Goal: Transaction & Acquisition: Purchase product/service

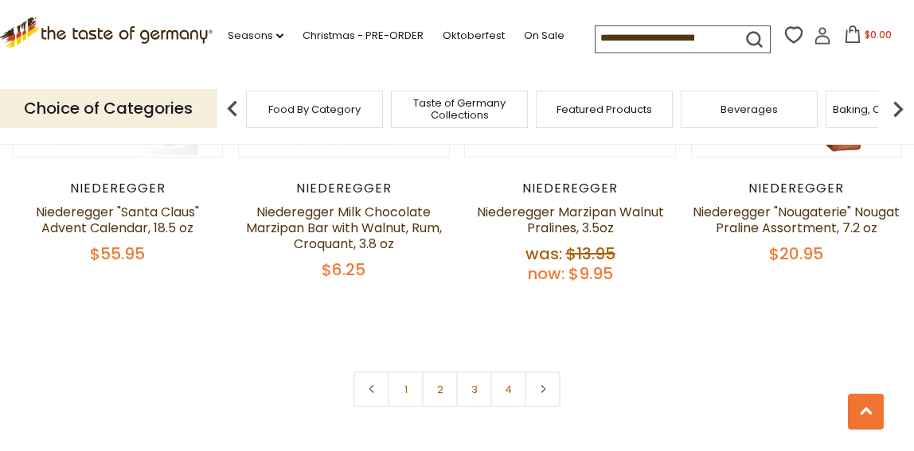
scroll to position [3364, 0]
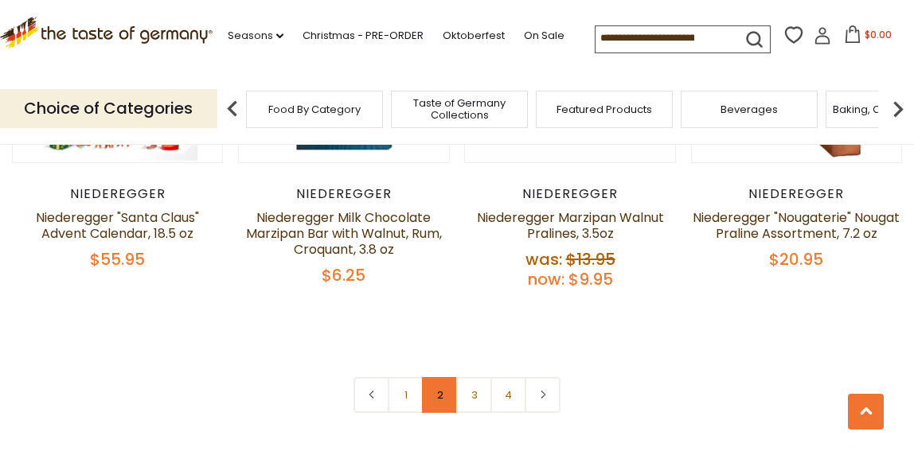
click at [441, 404] on link "2" at bounding box center [440, 395] width 36 height 36
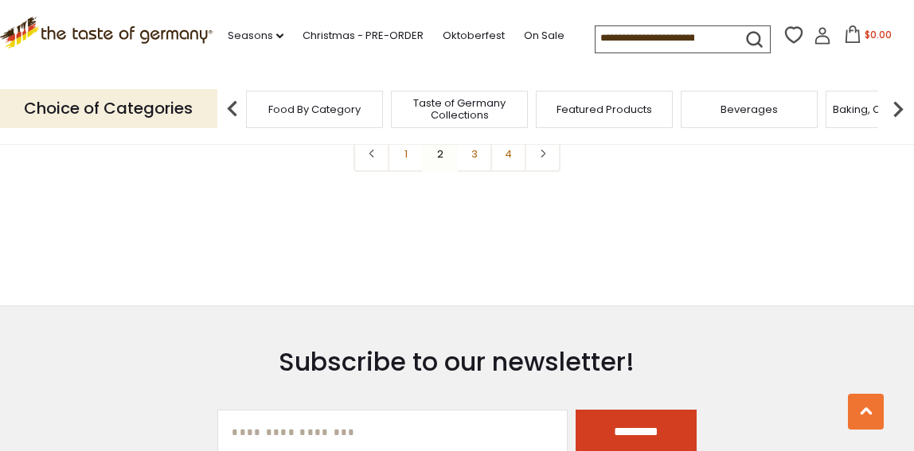
scroll to position [3525, 0]
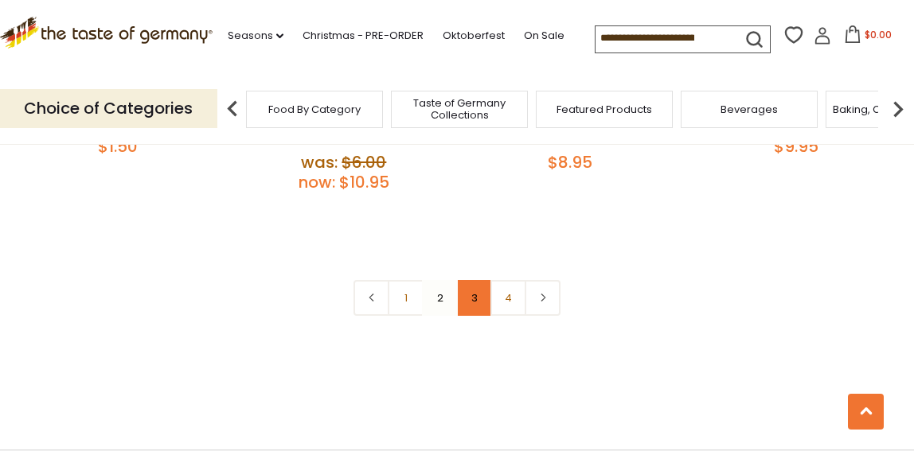
click at [467, 282] on link "3" at bounding box center [474, 298] width 36 height 36
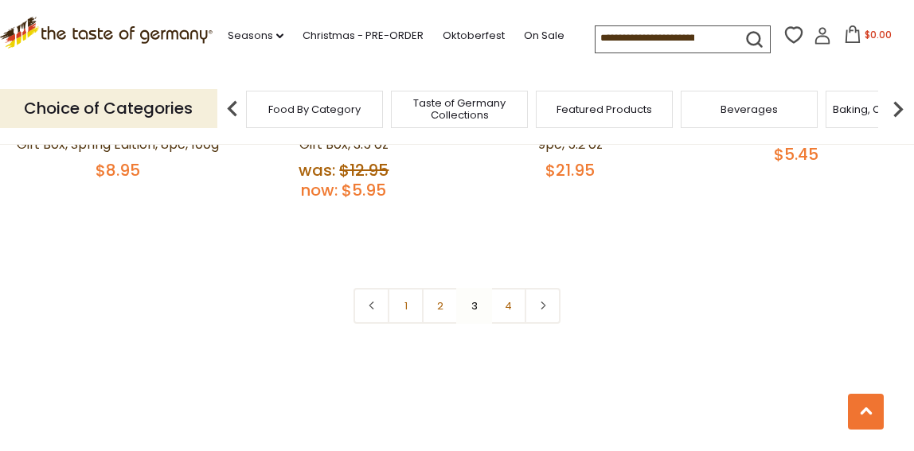
scroll to position [3398, 0]
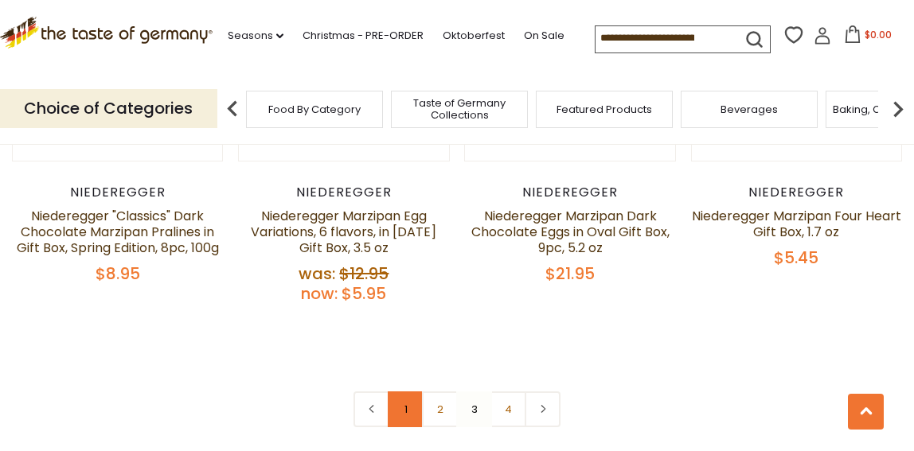
click at [399, 392] on link "1" at bounding box center [406, 410] width 36 height 36
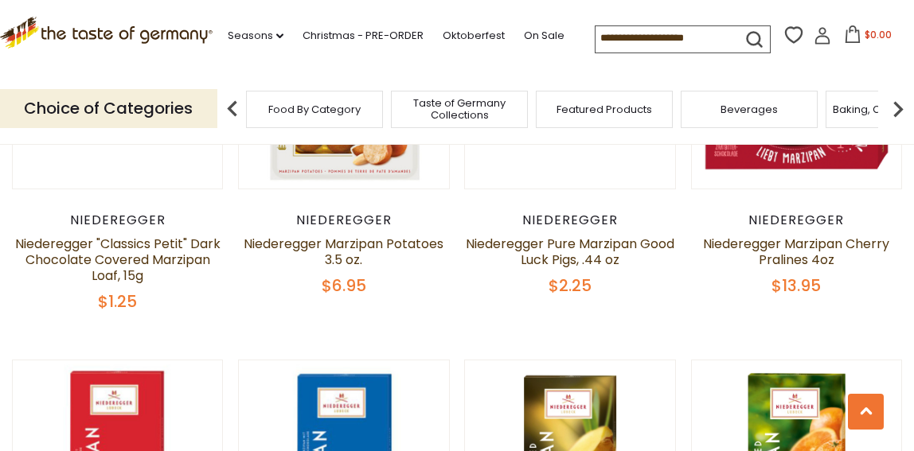
scroll to position [629, 0]
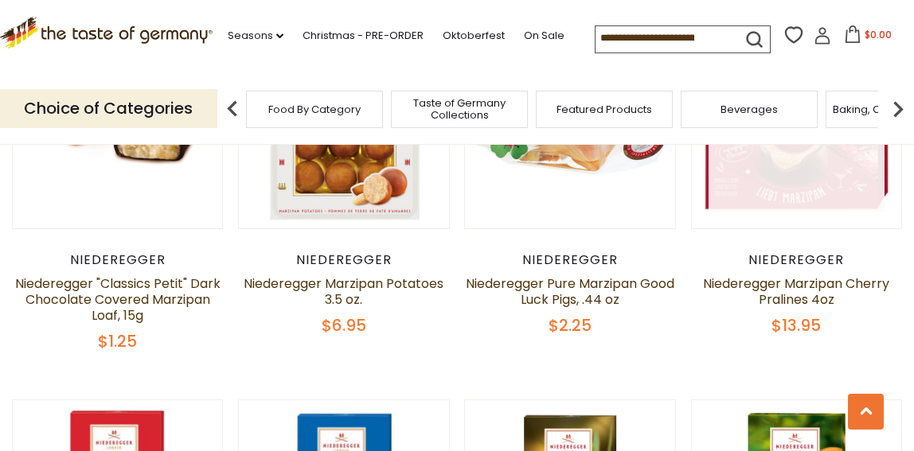
click at [824, 181] on link at bounding box center [796, 124] width 176 height 176
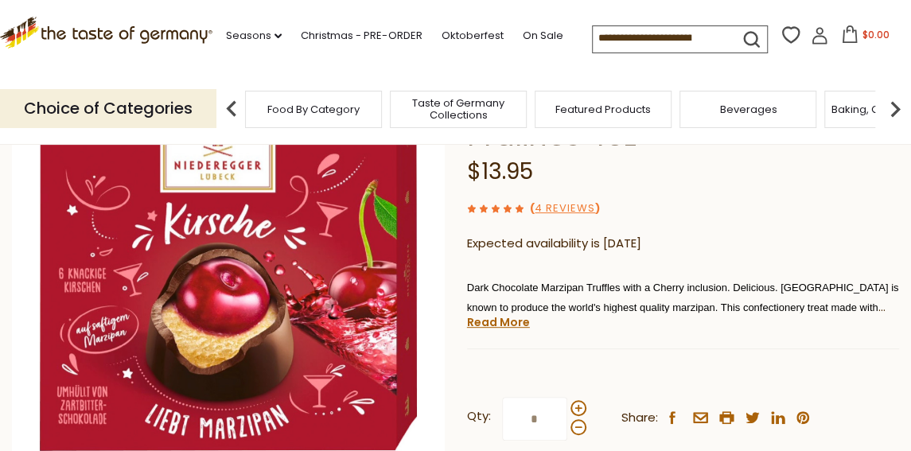
scroll to position [145, 0]
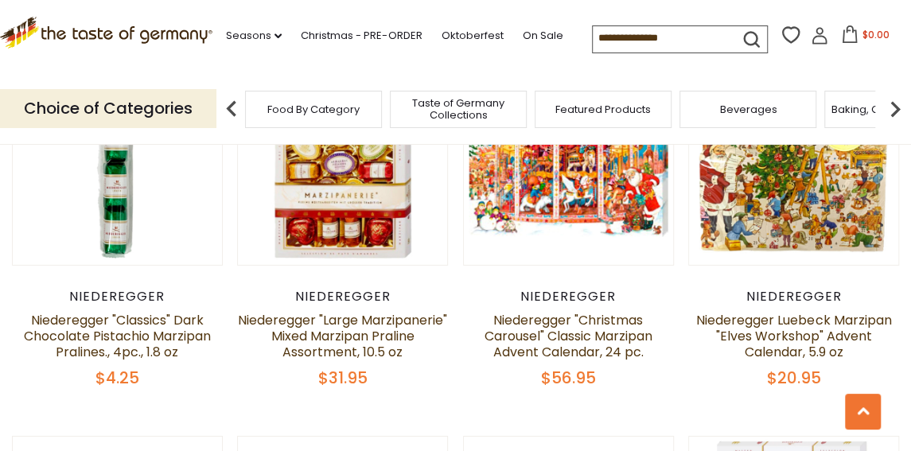
scroll to position [2116, 0]
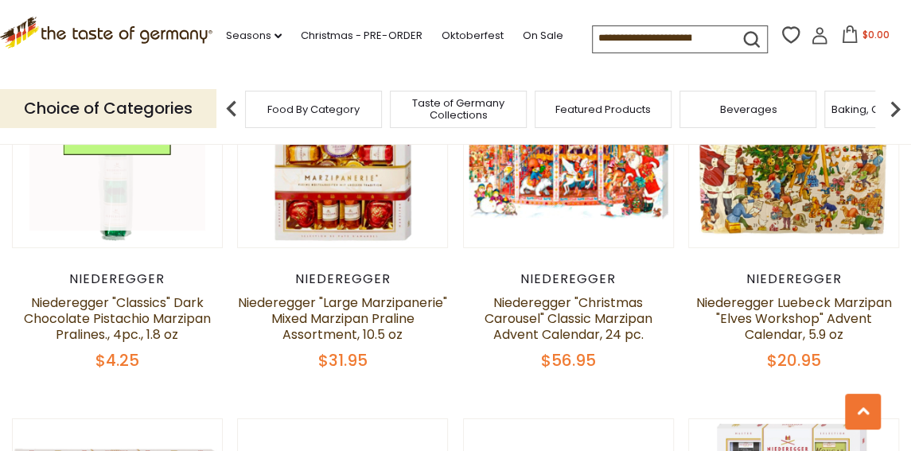
click at [111, 174] on link at bounding box center [117, 143] width 176 height 176
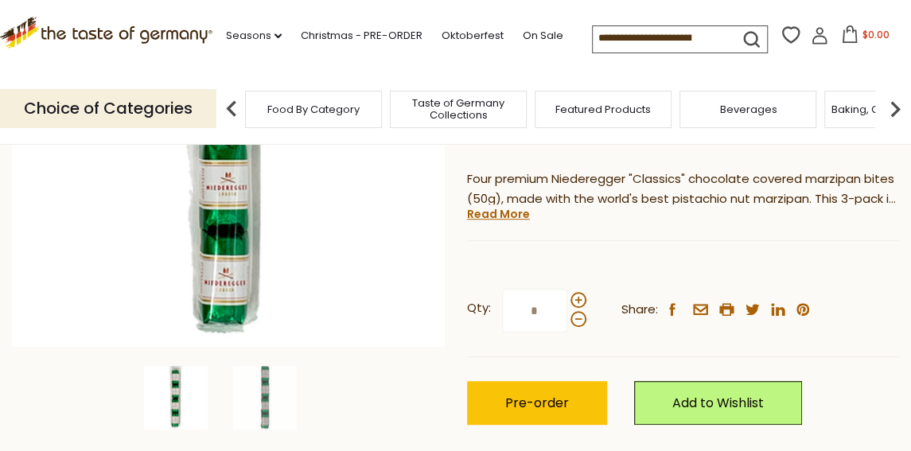
scroll to position [332, 0]
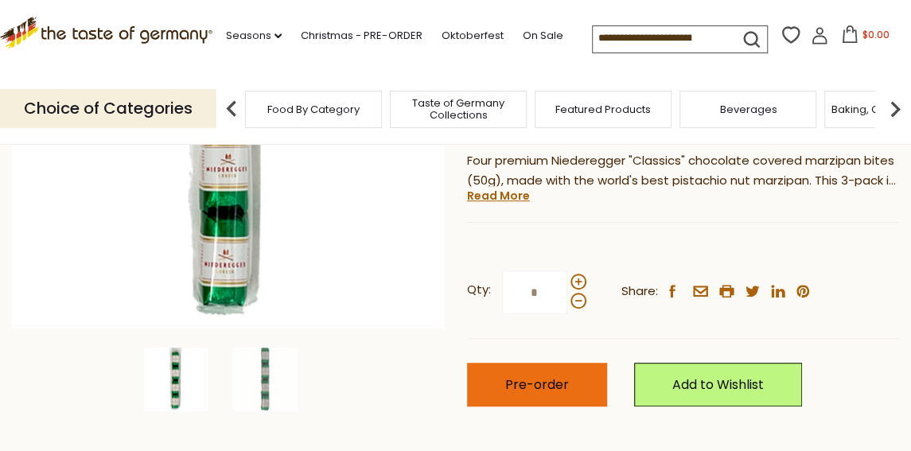
click at [566, 375] on button "Pre-order" at bounding box center [537, 385] width 140 height 44
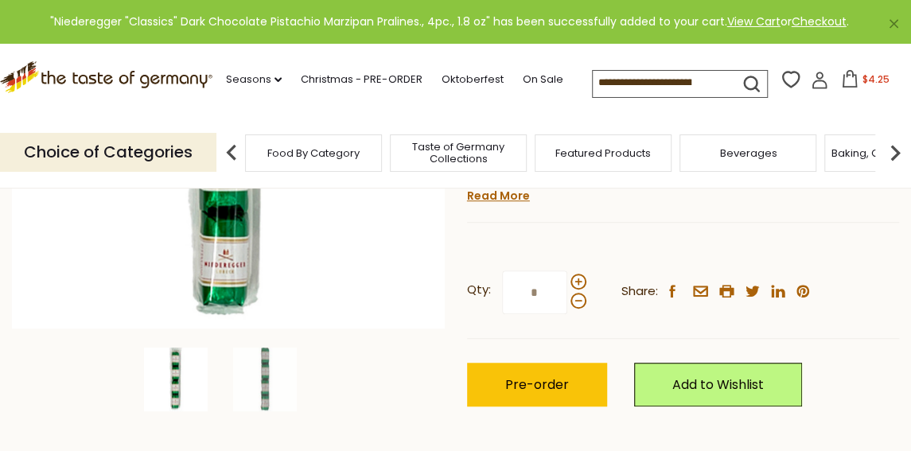
click at [761, 82] on form at bounding box center [677, 82] width 168 height 22
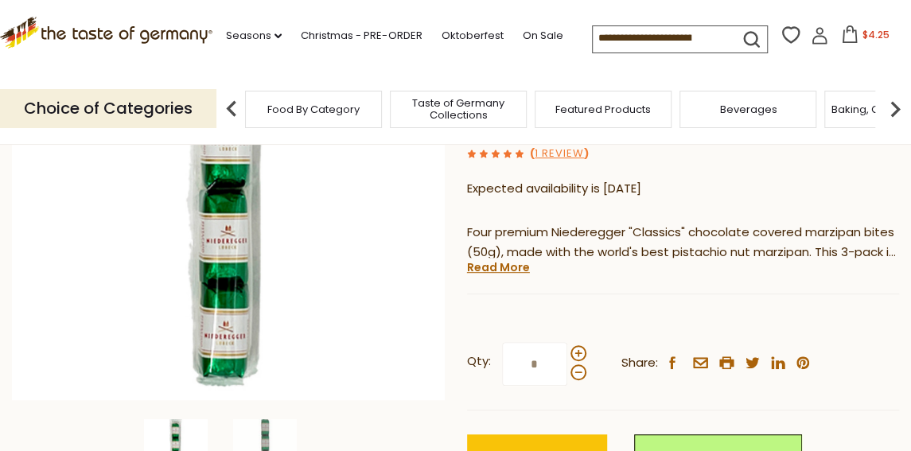
scroll to position [271, 0]
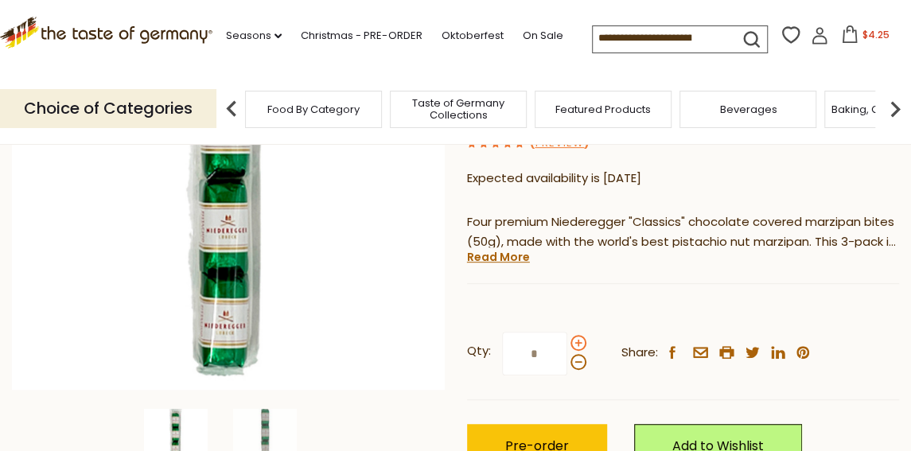
click at [578, 339] on span at bounding box center [579, 343] width 16 height 16
click at [567, 339] on input "*" at bounding box center [534, 354] width 65 height 44
type input "*"
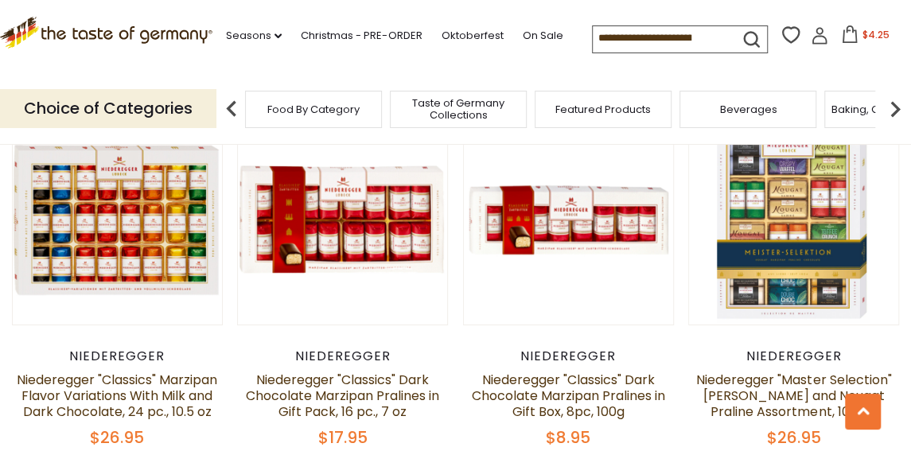
scroll to position [2425, 0]
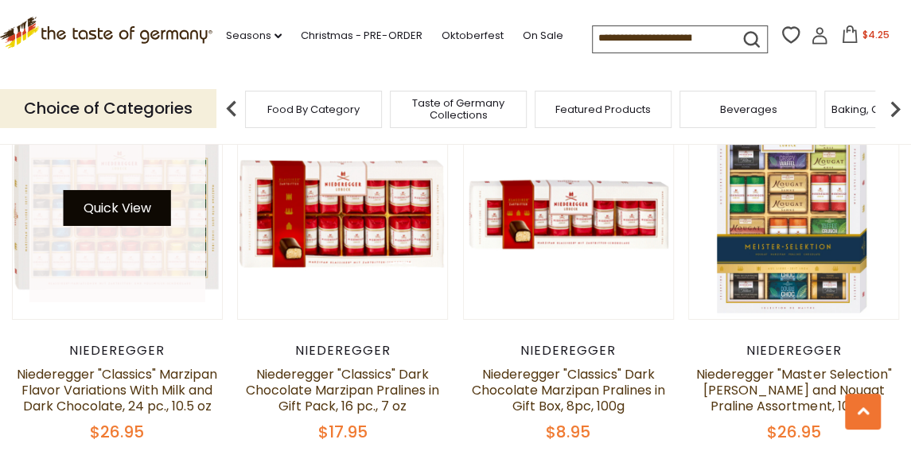
click at [134, 205] on button "Quick View" at bounding box center [117, 208] width 107 height 36
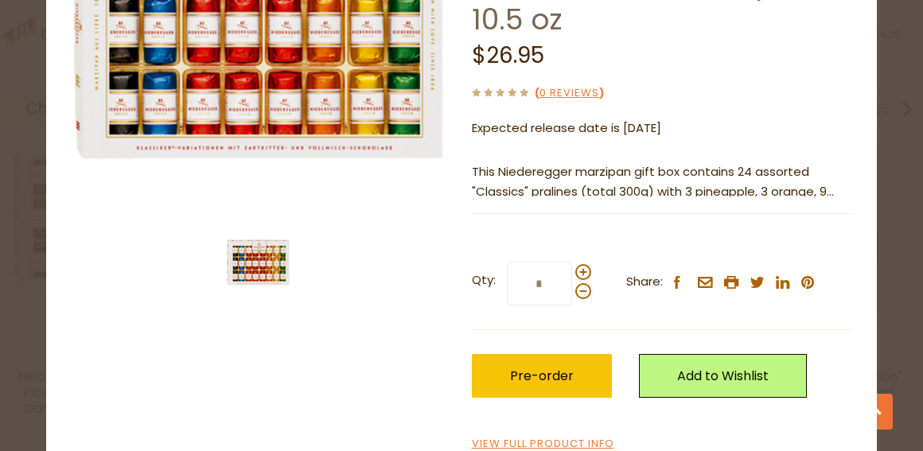
scroll to position [236, 0]
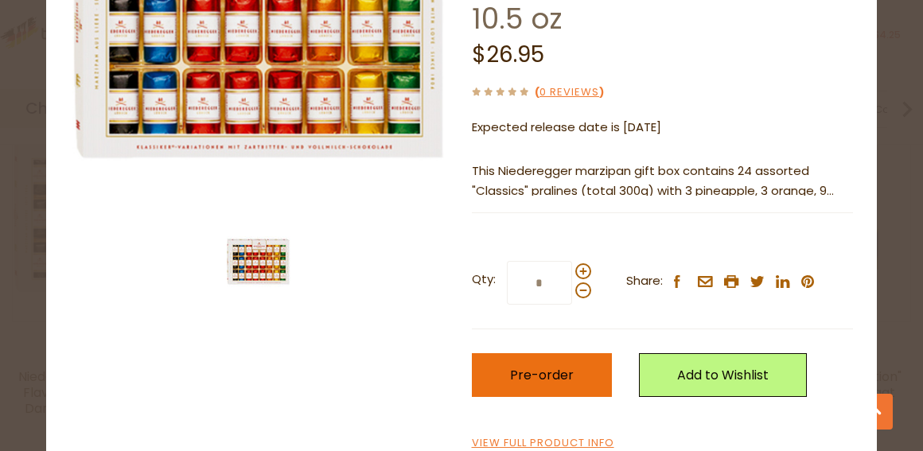
click at [562, 367] on span "Pre-order" at bounding box center [542, 375] width 64 height 18
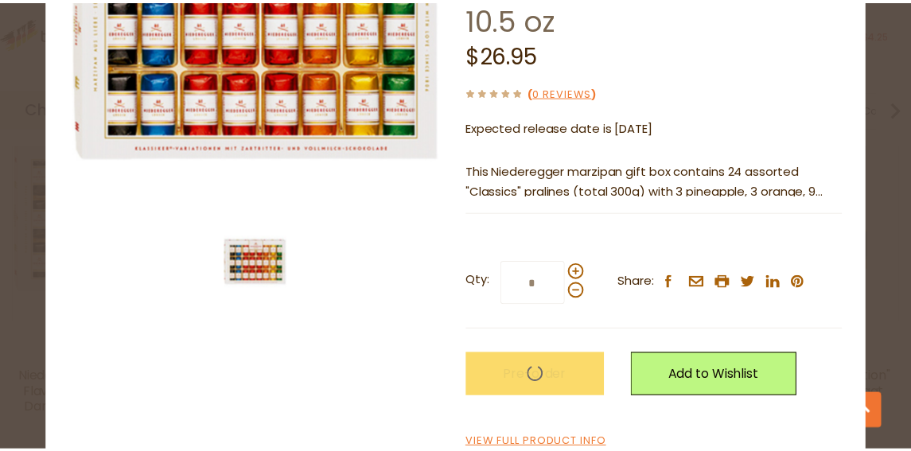
scroll to position [2425, 0]
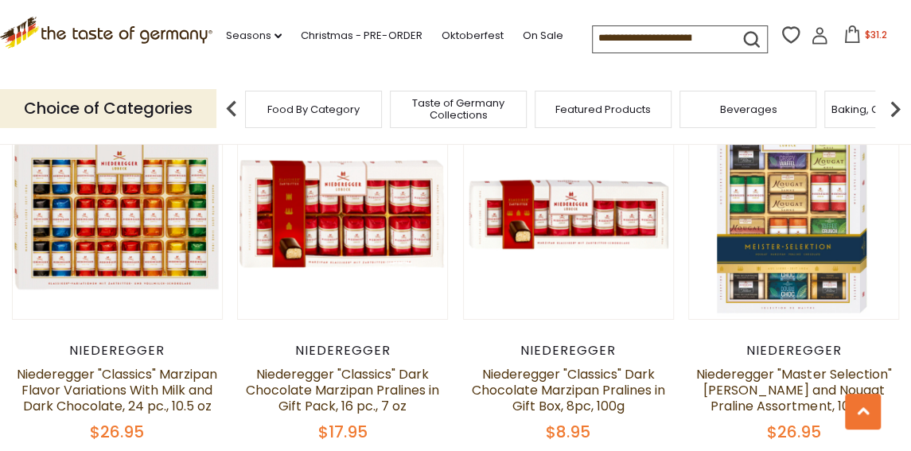
click at [851, 41] on icon at bounding box center [852, 34] width 18 height 18
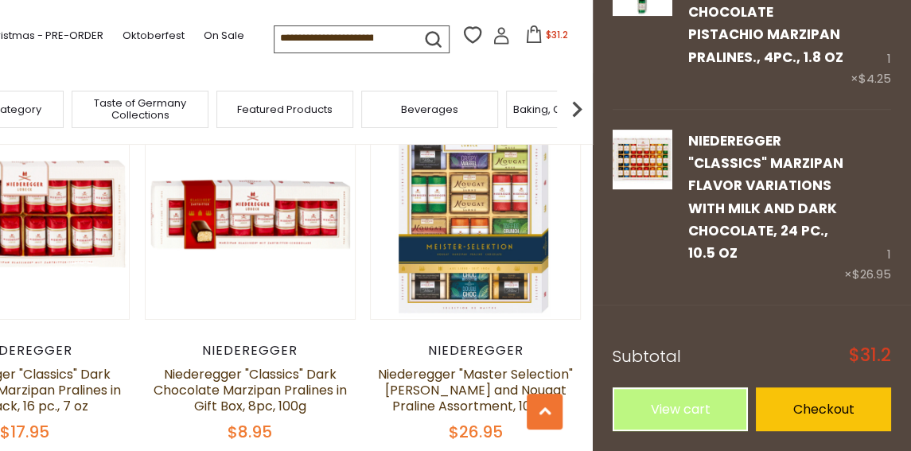
scroll to position [168, 0]
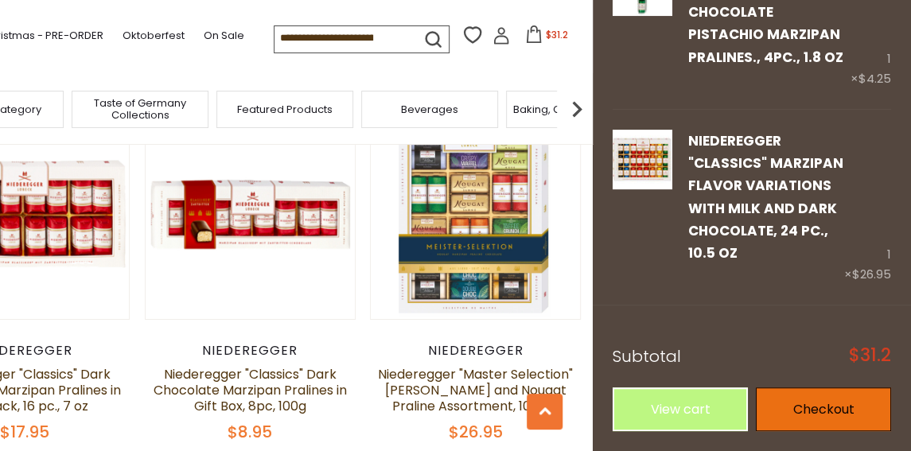
click at [810, 414] on link "Checkout" at bounding box center [823, 410] width 135 height 44
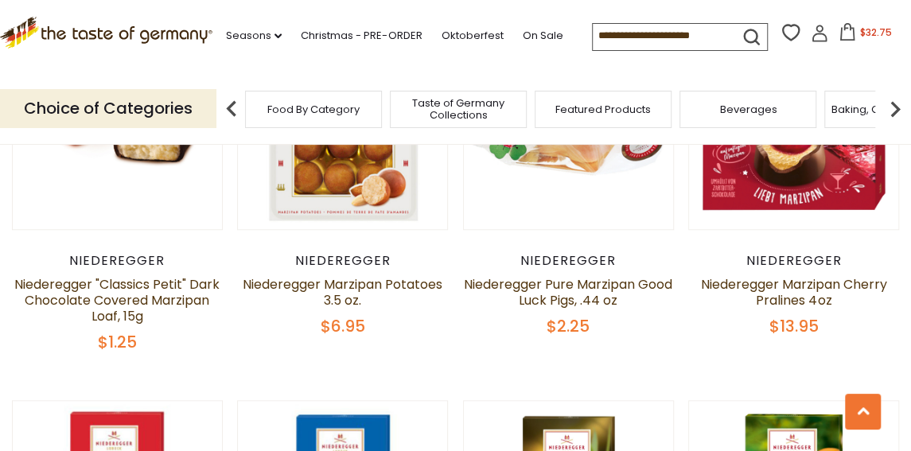
scroll to position [4078, 0]
